Goal: Register for event/course

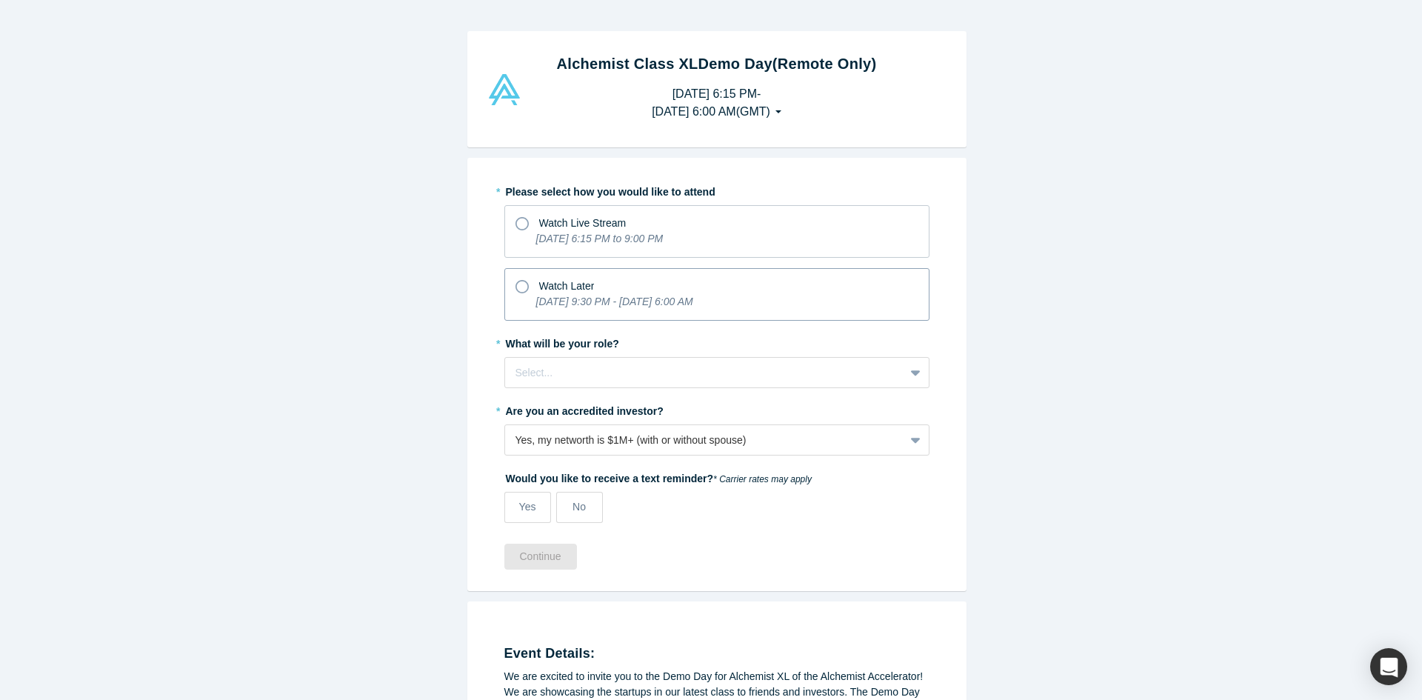
click at [507, 281] on label "Watch Later [DATE] 9:30 PM - [DATE] 6:00 AM" at bounding box center [717, 294] width 425 height 53
click at [0, 0] on input "Watch Later [DATE] 9:30 PM - [DATE] 6:00 AM" at bounding box center [0, 0] width 0 height 0
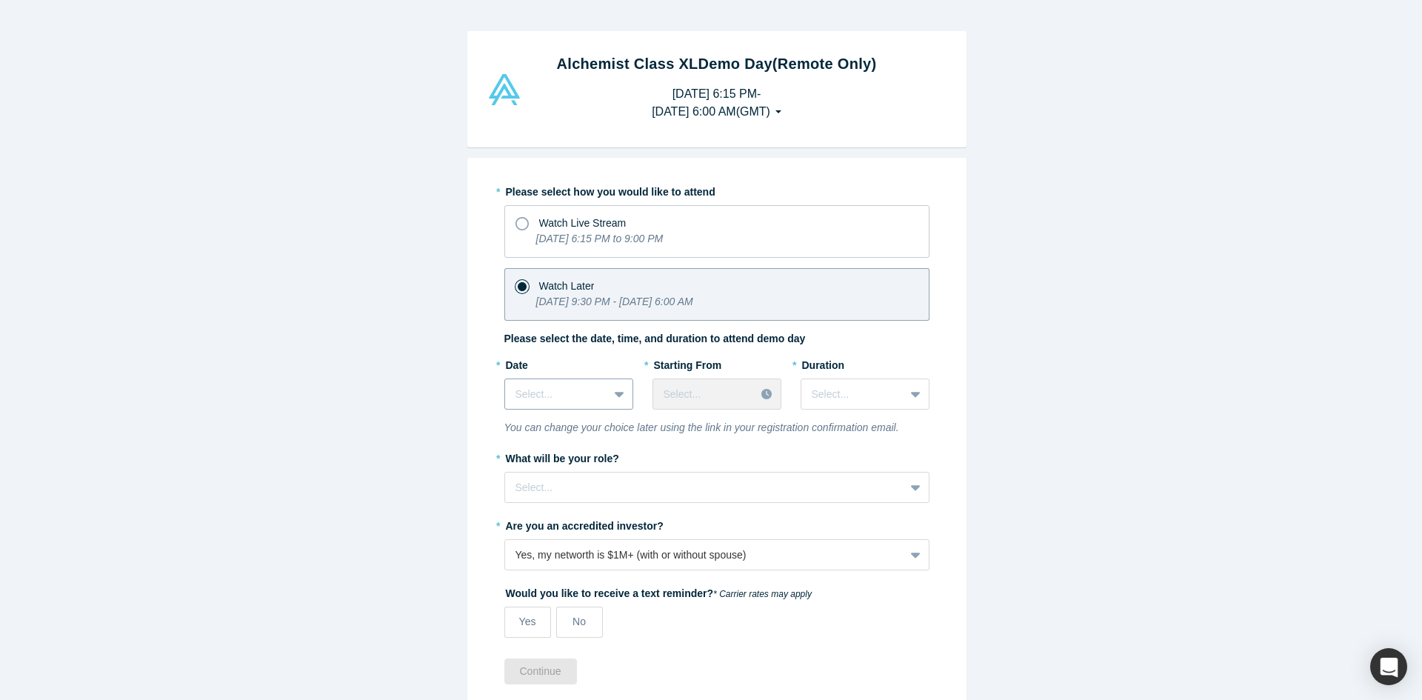
click at [599, 389] on div "Select..." at bounding box center [556, 394] width 103 height 24
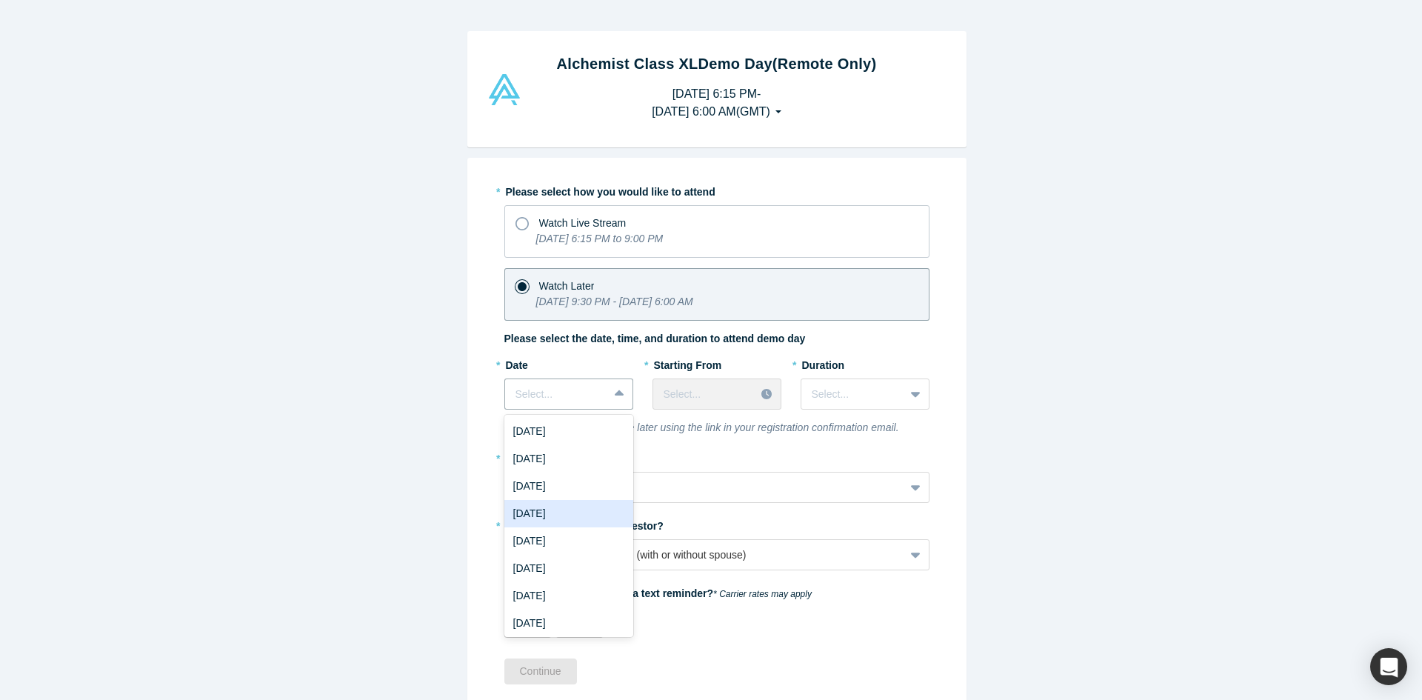
click at [567, 513] on div "[DATE]" at bounding box center [569, 513] width 129 height 27
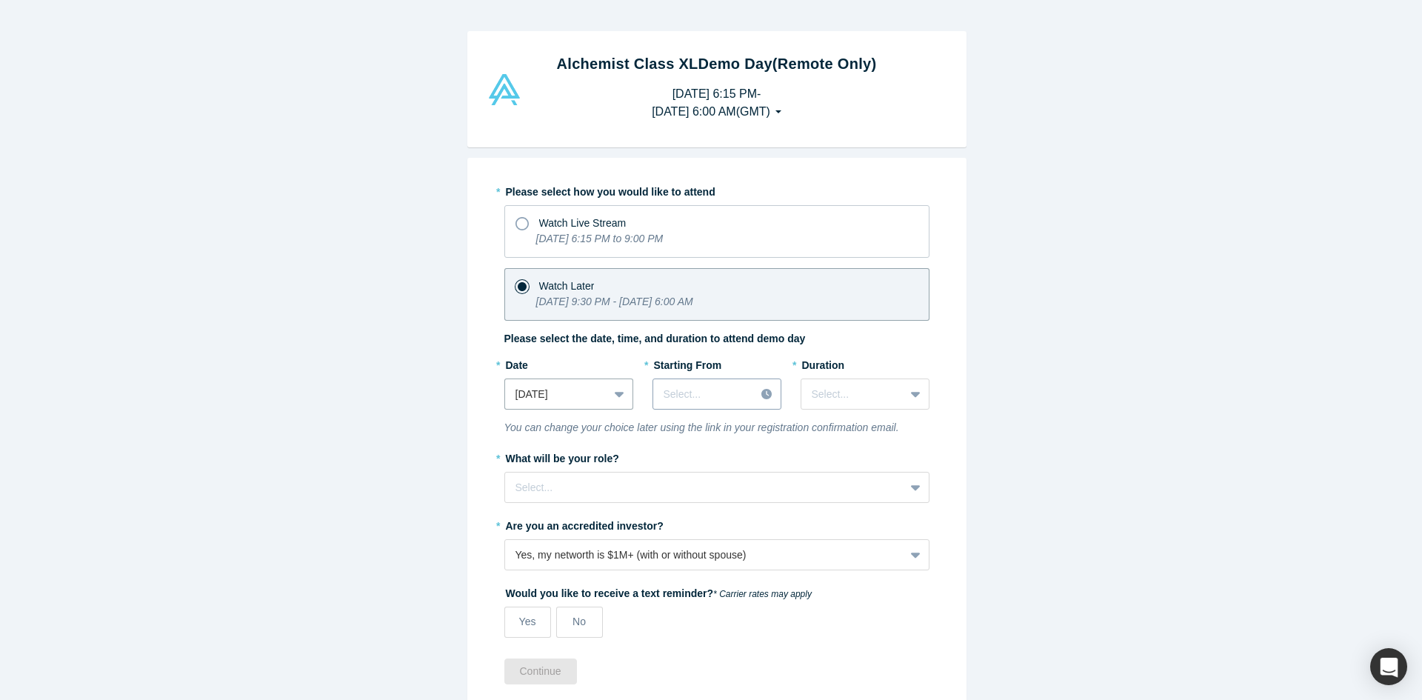
click at [702, 397] on div at bounding box center [704, 394] width 81 height 19
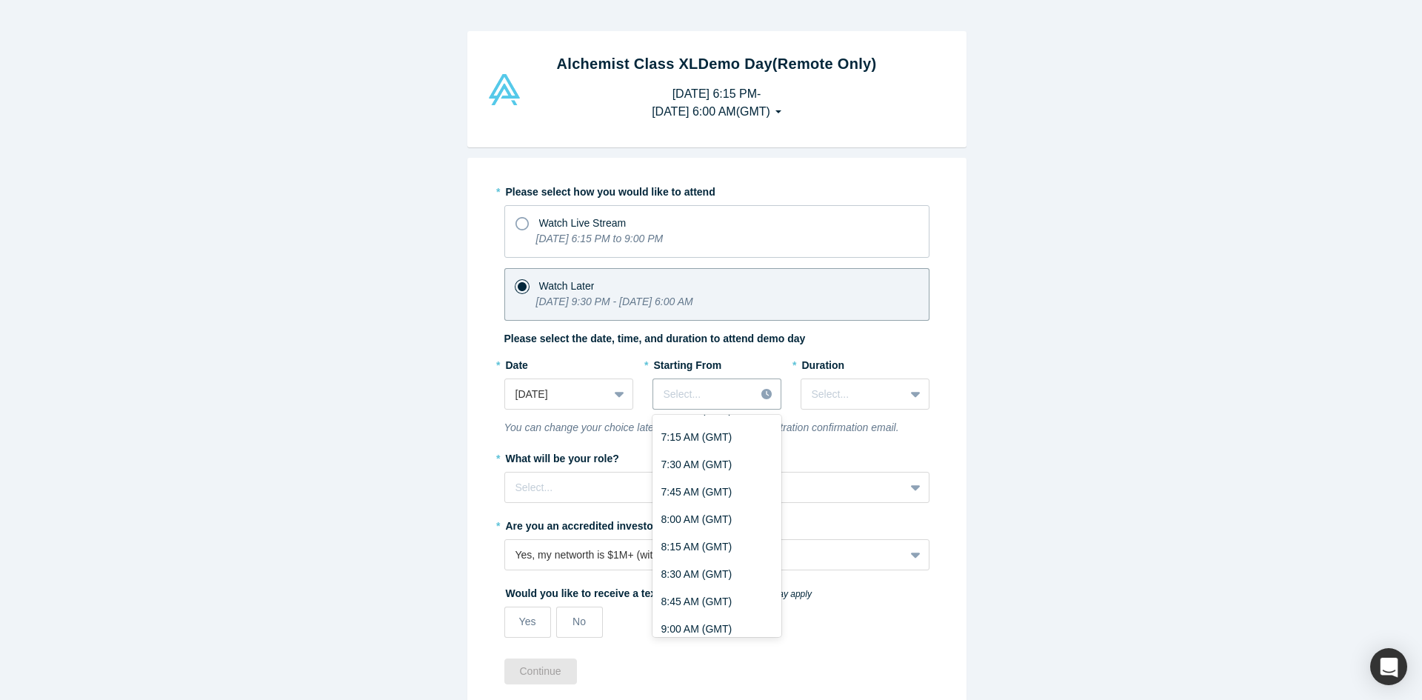
scroll to position [815, 0]
click at [706, 467] on div "7:30 AM (GMT)" at bounding box center [717, 466] width 129 height 27
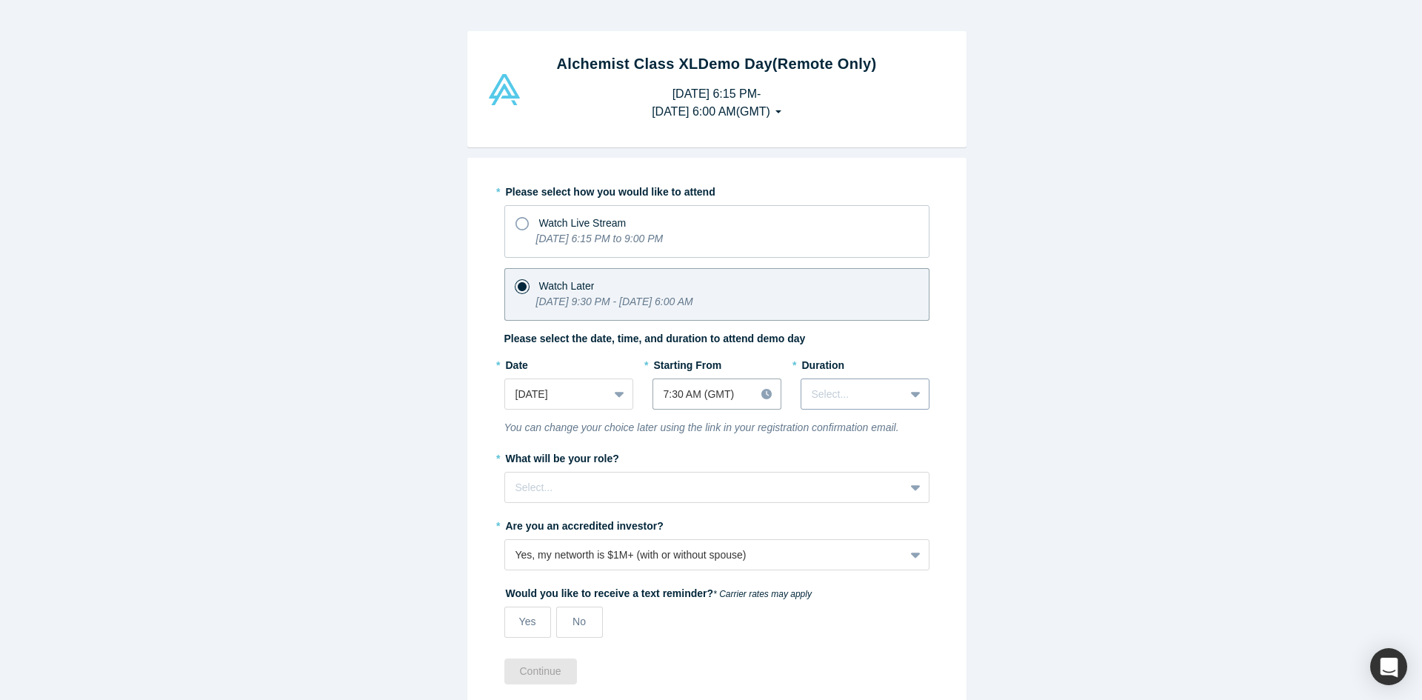
click at [877, 397] on div at bounding box center [853, 394] width 82 height 19
click at [831, 573] on div "3 hours" at bounding box center [865, 568] width 129 height 27
click at [585, 490] on div at bounding box center [705, 488] width 379 height 19
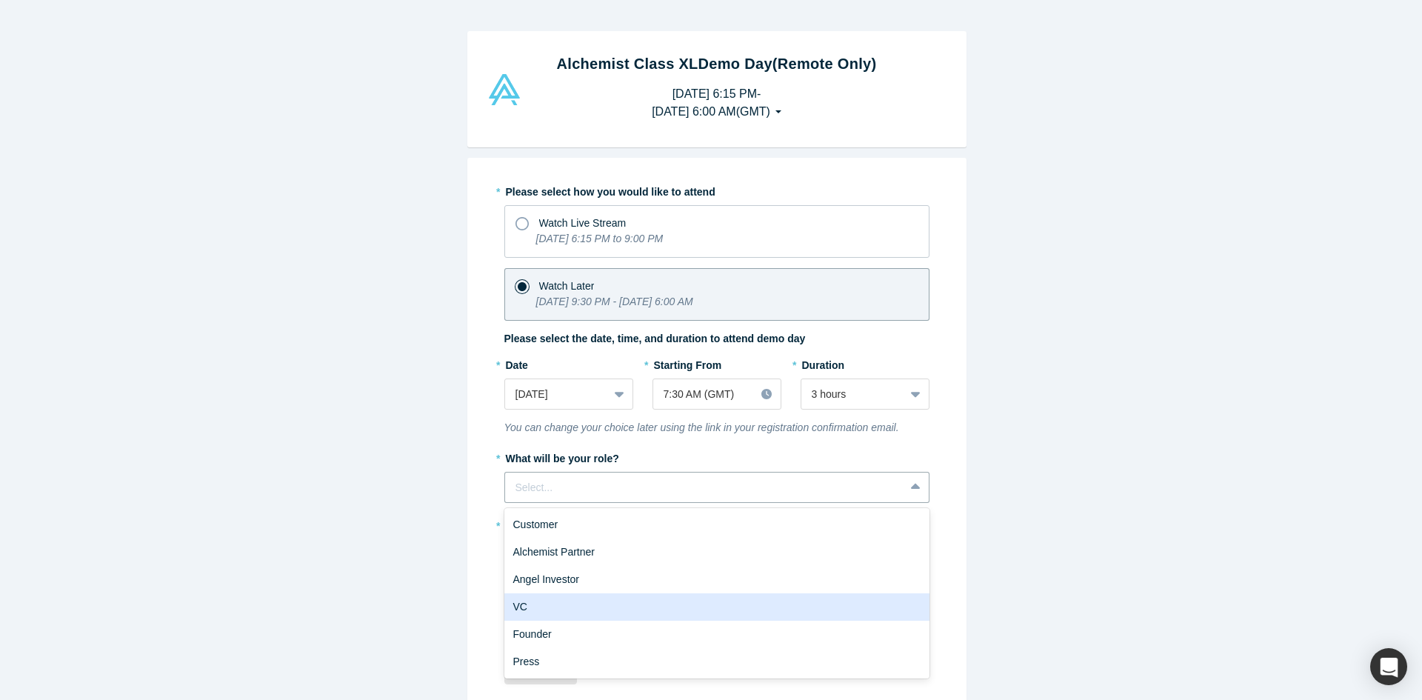
click at [563, 605] on div "VC" at bounding box center [717, 606] width 425 height 27
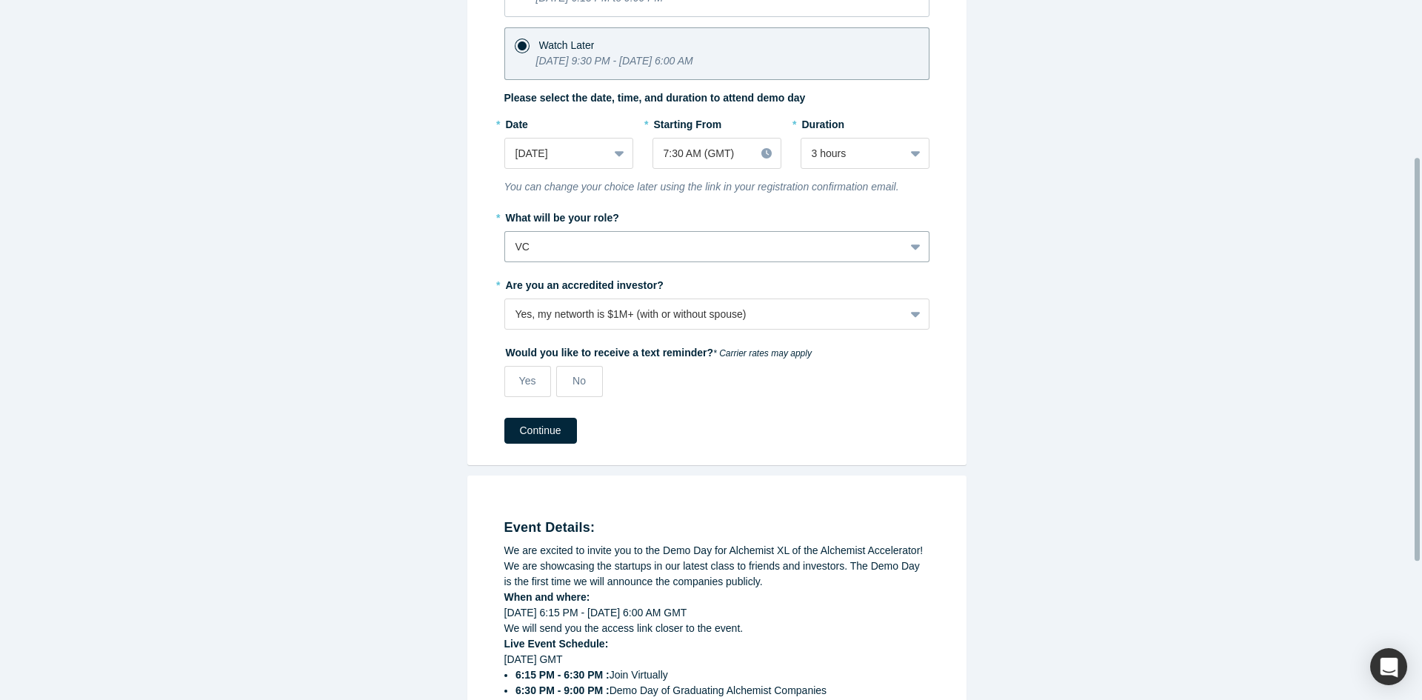
scroll to position [272, 0]
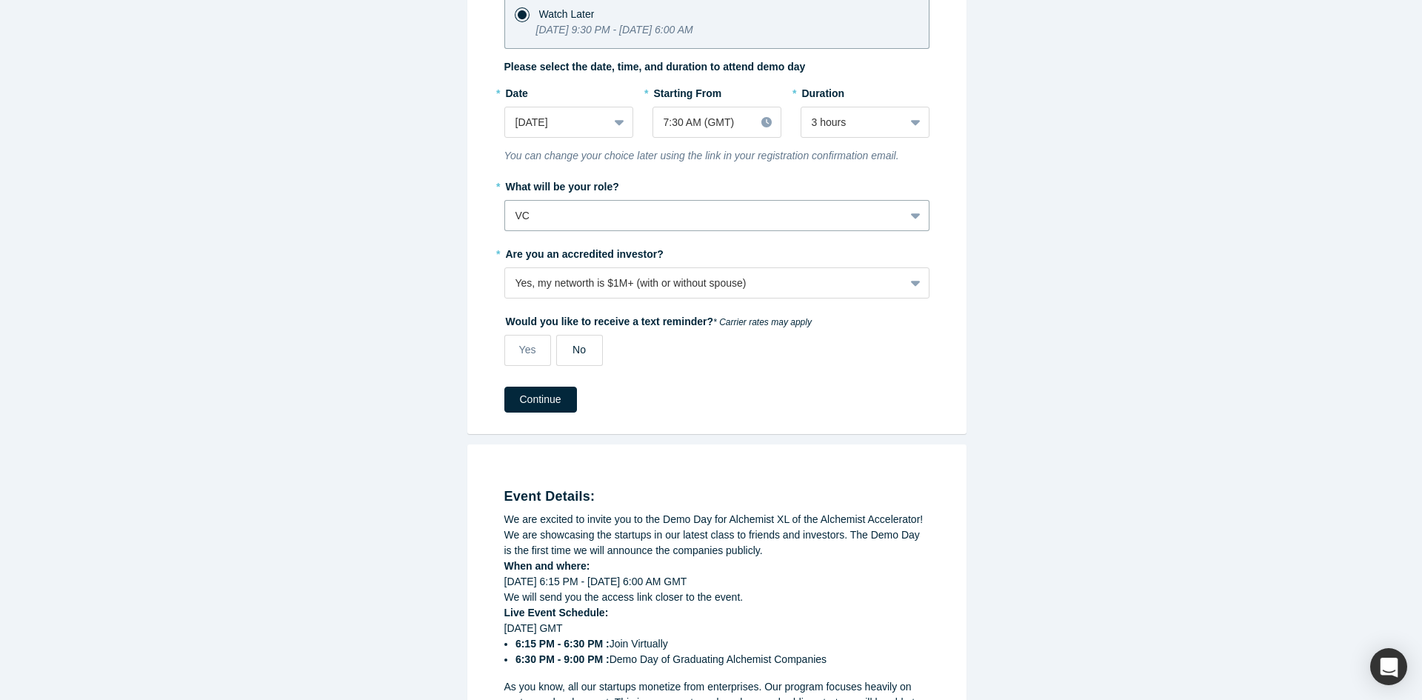
click at [566, 353] on label "No" at bounding box center [579, 350] width 47 height 31
click at [0, 0] on input "No" at bounding box center [0, 0] width 0 height 0
click at [525, 399] on button "Continue" at bounding box center [541, 400] width 73 height 26
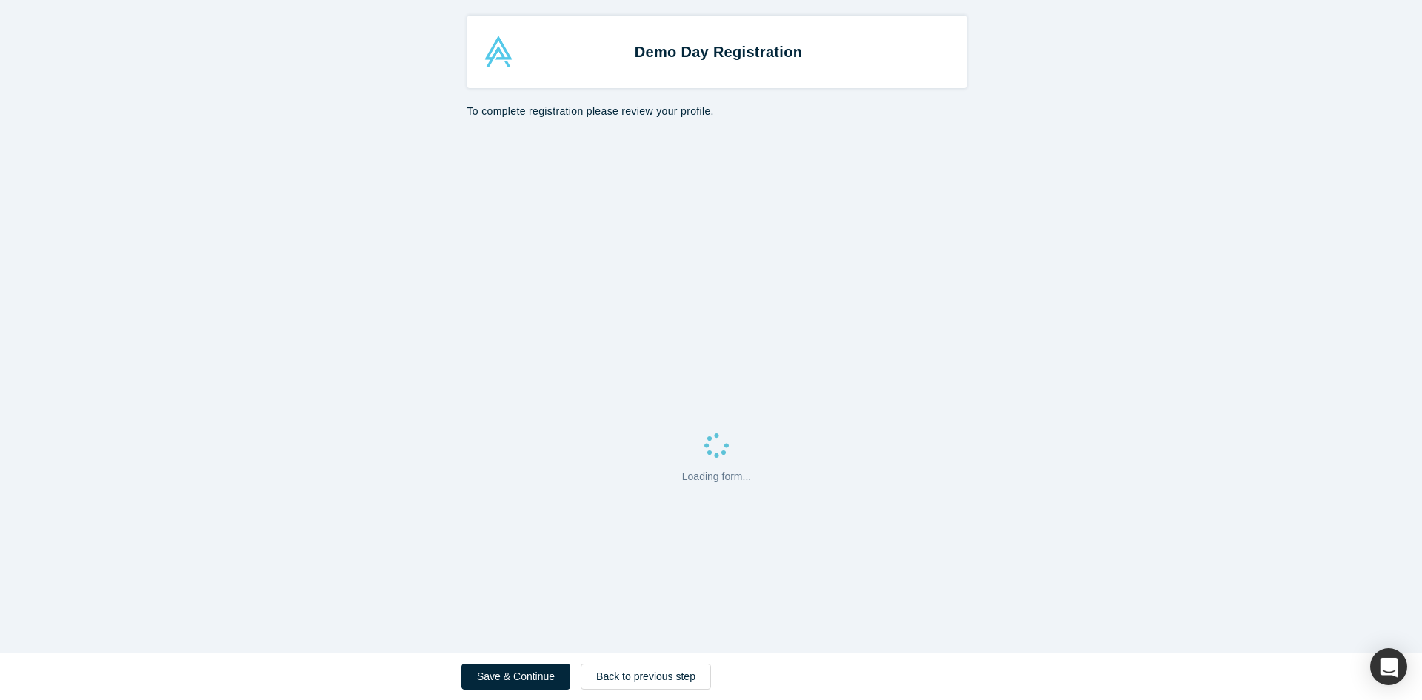
select select "GB"
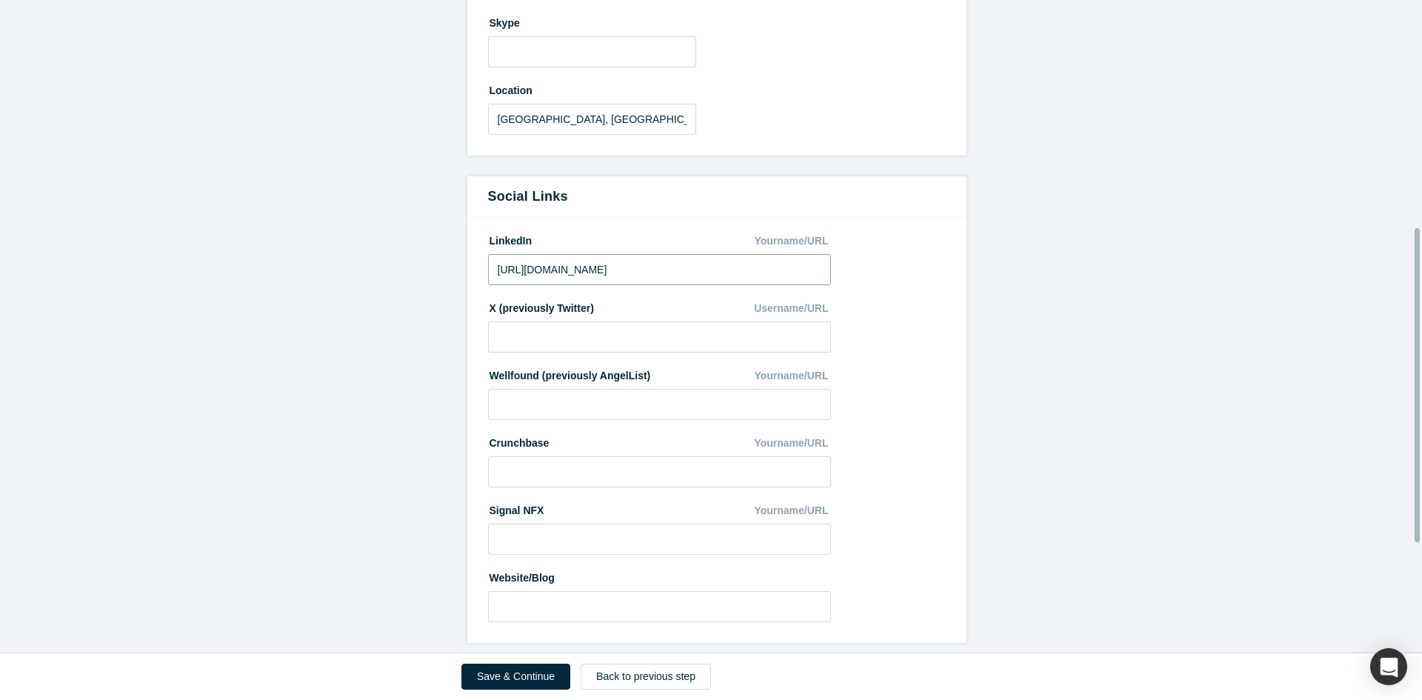
scroll to position [699, 0]
click at [501, 677] on button "Save & Continue" at bounding box center [516, 677] width 109 height 26
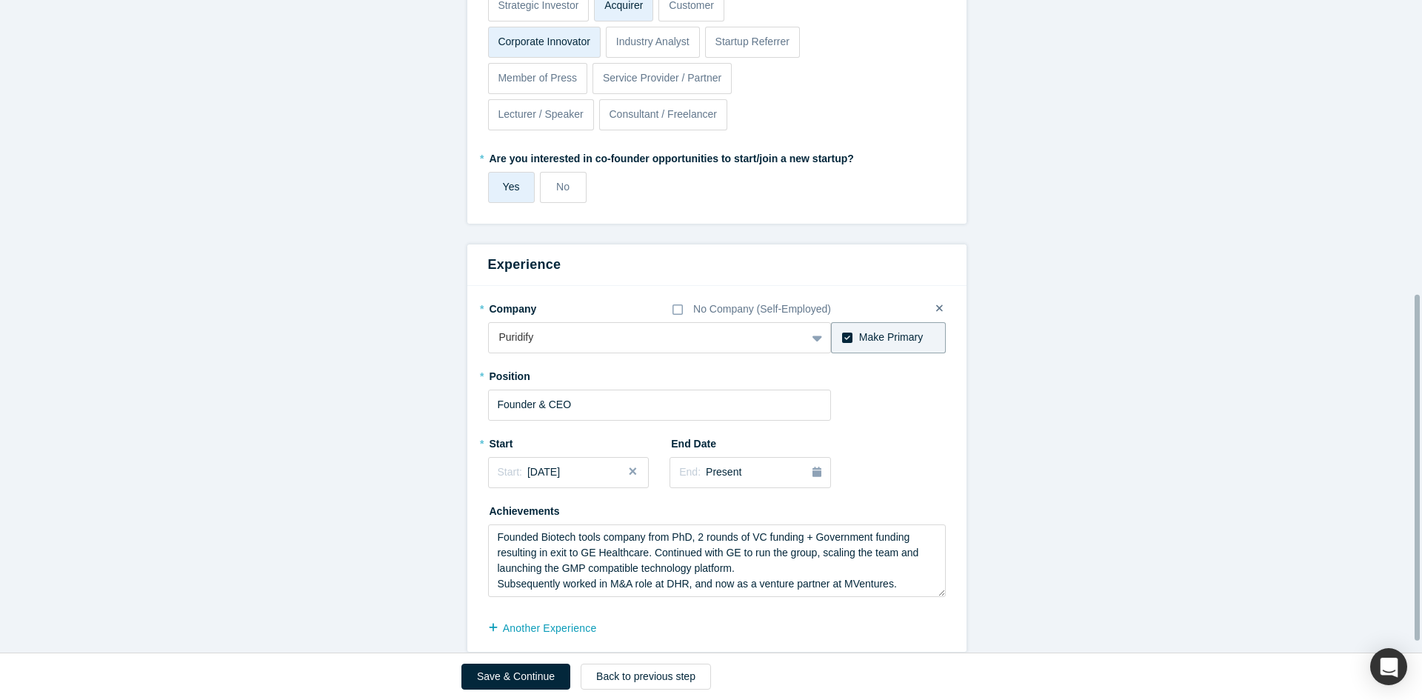
scroll to position [574, 0]
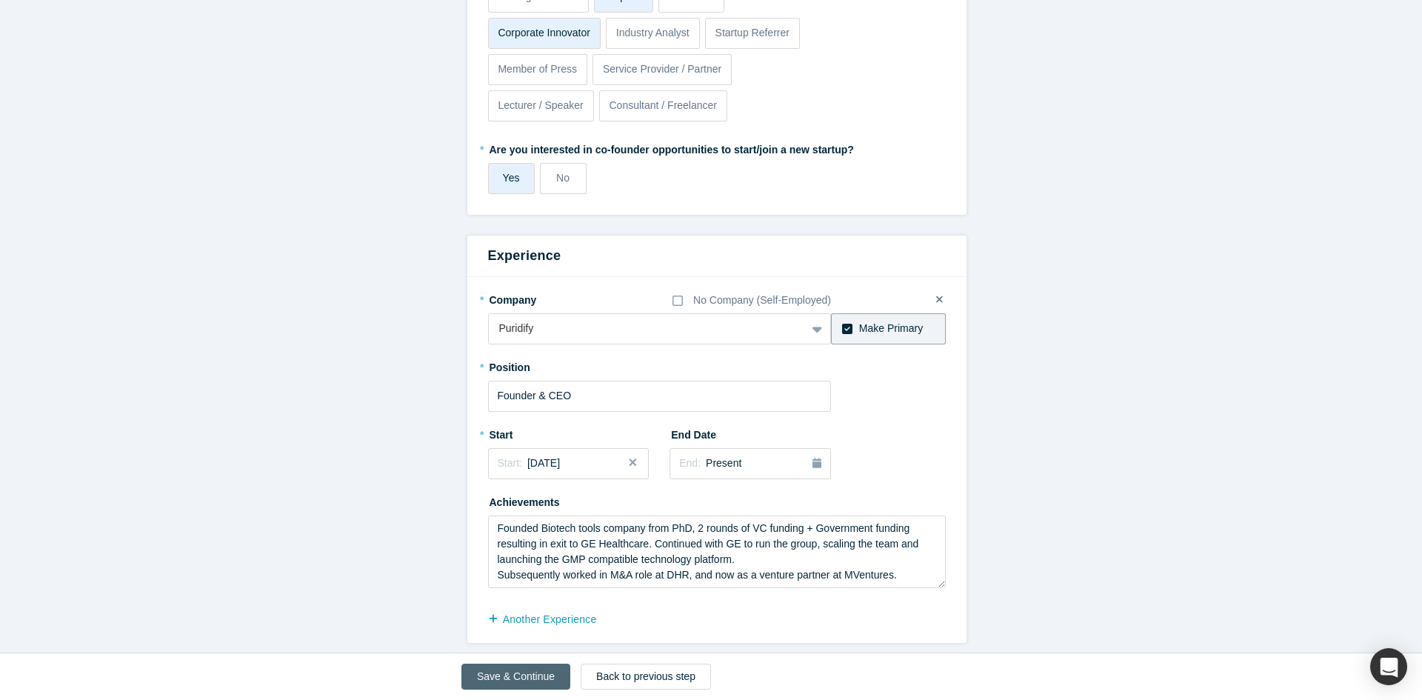
click at [522, 677] on button "Save & Continue" at bounding box center [516, 677] width 109 height 26
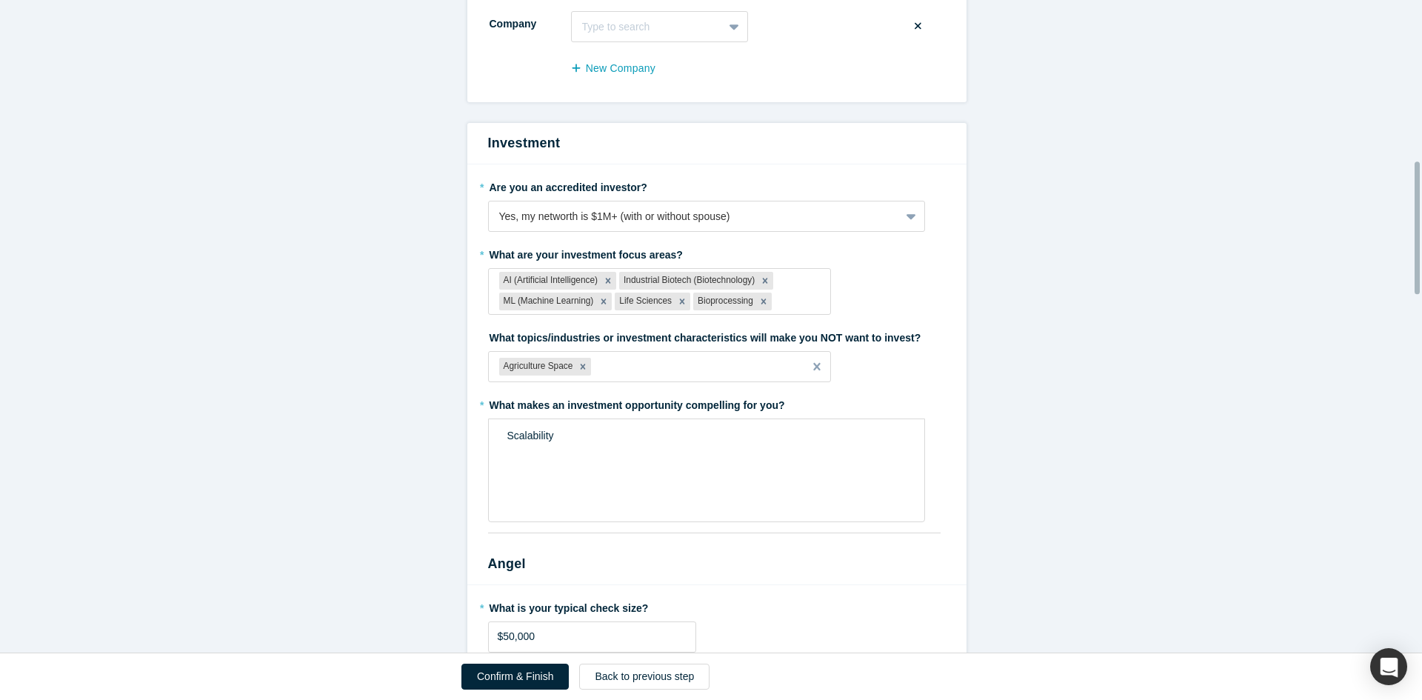
scroll to position [815, 0]
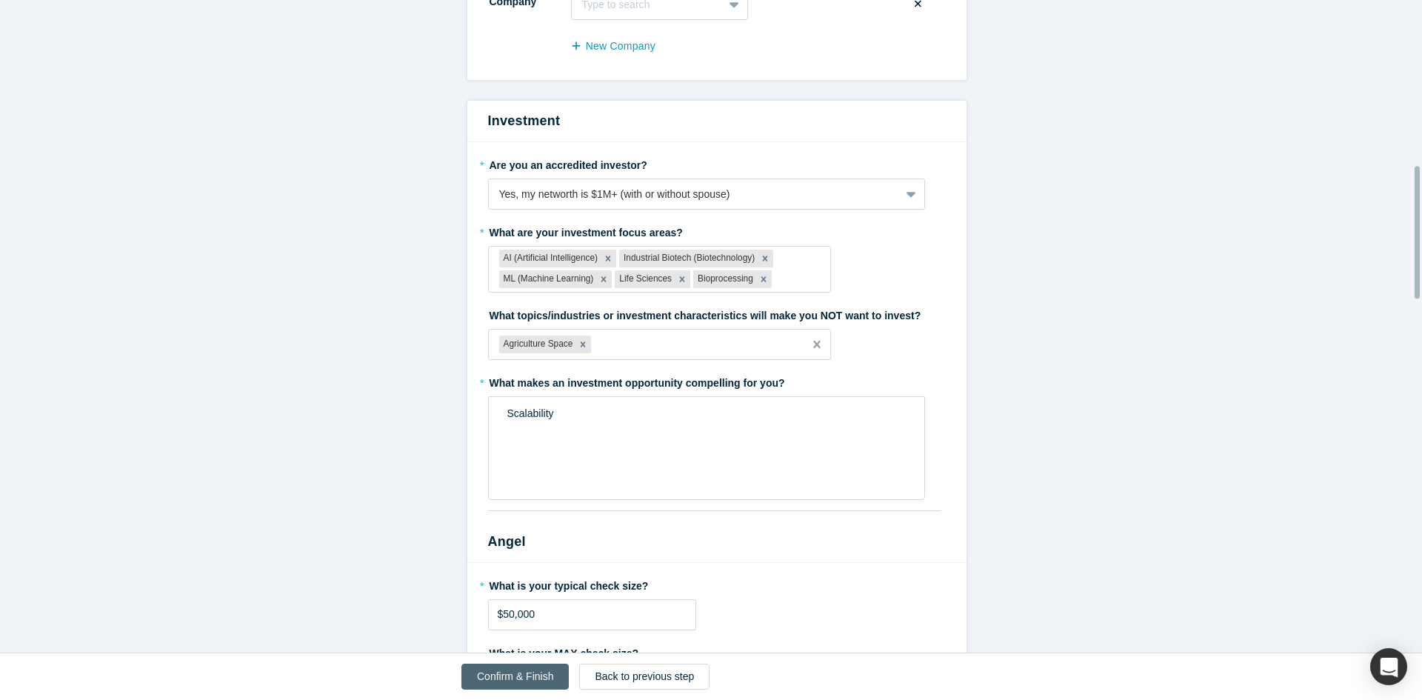
click at [522, 675] on button "Confirm & Finish" at bounding box center [515, 677] width 107 height 26
